Goal: Task Accomplishment & Management: Manage account settings

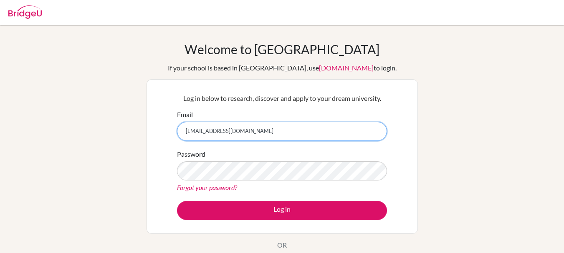
click at [193, 131] on input "[EMAIL_ADDRESS][DOMAIN_NAME]" at bounding box center [282, 131] width 210 height 19
type input "[EMAIL_ADDRESS][DOMAIN_NAME]"
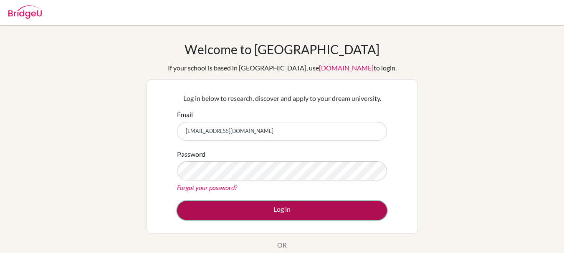
click at [251, 213] on button "Log in" at bounding box center [282, 210] width 210 height 19
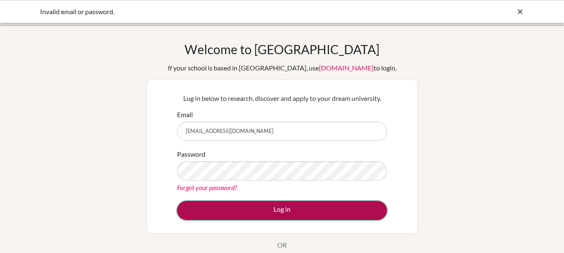
click at [243, 204] on button "Log in" at bounding box center [282, 210] width 210 height 19
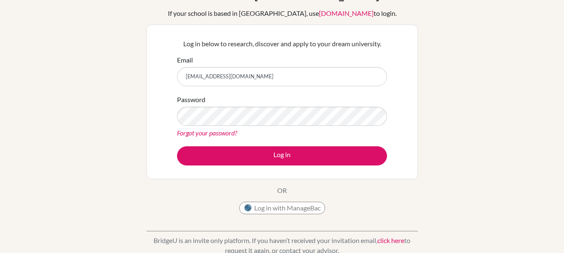
scroll to position [51, 0]
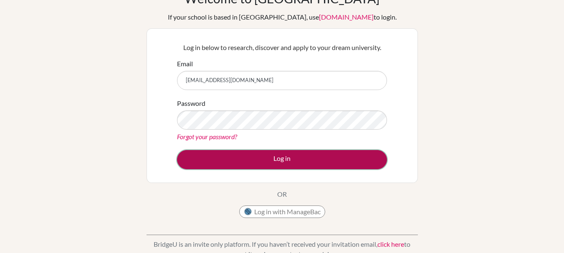
click at [259, 166] on button "Log in" at bounding box center [282, 159] width 210 height 19
